Goal: Information Seeking & Learning: Compare options

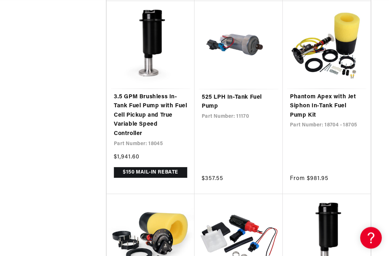
scroll to position [1176, 0]
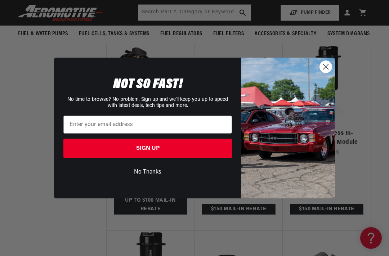
click at [321, 69] on circle "Close dialog" at bounding box center [326, 67] width 12 height 12
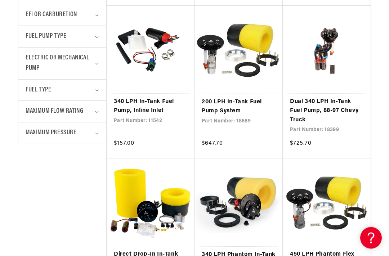
scroll to position [333, 0]
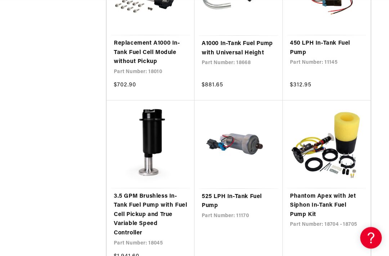
scroll to position [1074, 0]
click at [332, 192] on link "Phantom Apex with Jet Siphon In-Tank Fuel Pump Kit" at bounding box center [326, 206] width 73 height 28
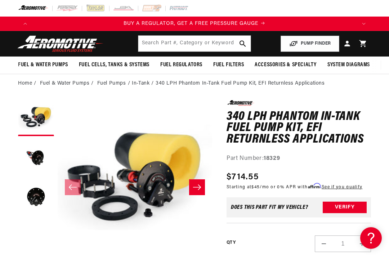
click at [35, 203] on button "Load image 3 in gallery view" at bounding box center [36, 197] width 36 height 36
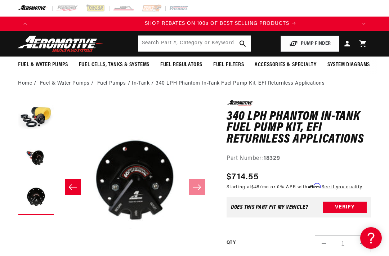
scroll to position [0, 648]
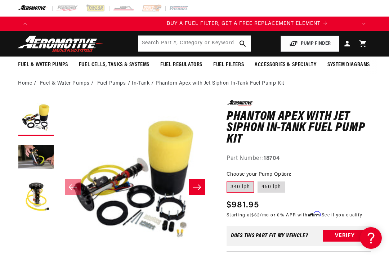
scroll to position [0, 324]
click at [44, 191] on button "Load image 3 in gallery view" at bounding box center [36, 197] width 36 height 36
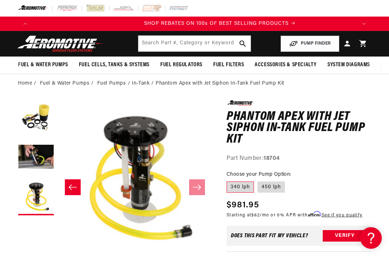
scroll to position [0, 648]
click at [41, 111] on button "Load image 1 in gallery view" at bounding box center [36, 118] width 36 height 36
